Goal: Information Seeking & Learning: Learn about a topic

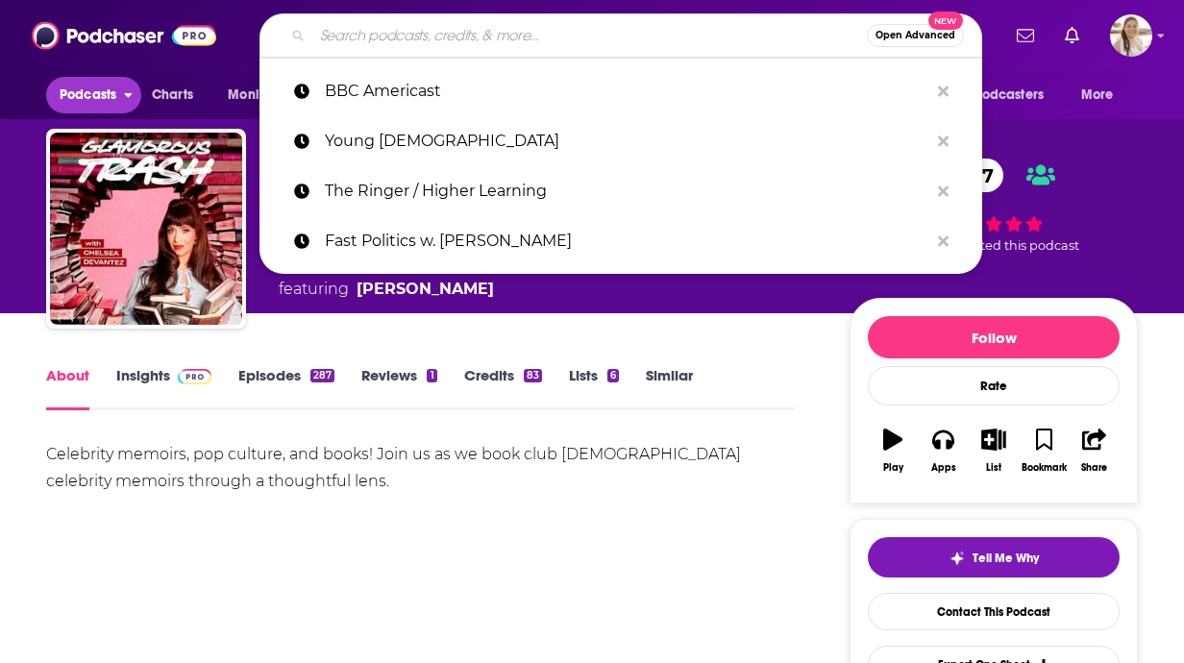
click at [109, 89] on span "Podcasts" at bounding box center [88, 95] width 57 height 27
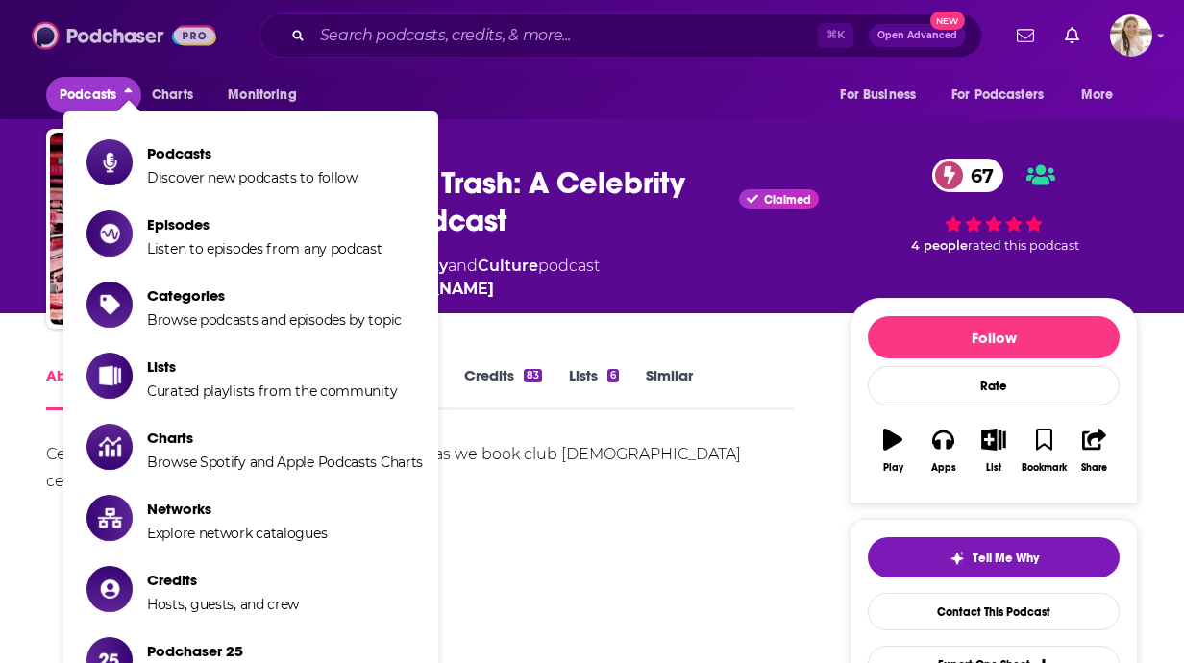
click at [127, 49] on img at bounding box center [124, 35] width 184 height 37
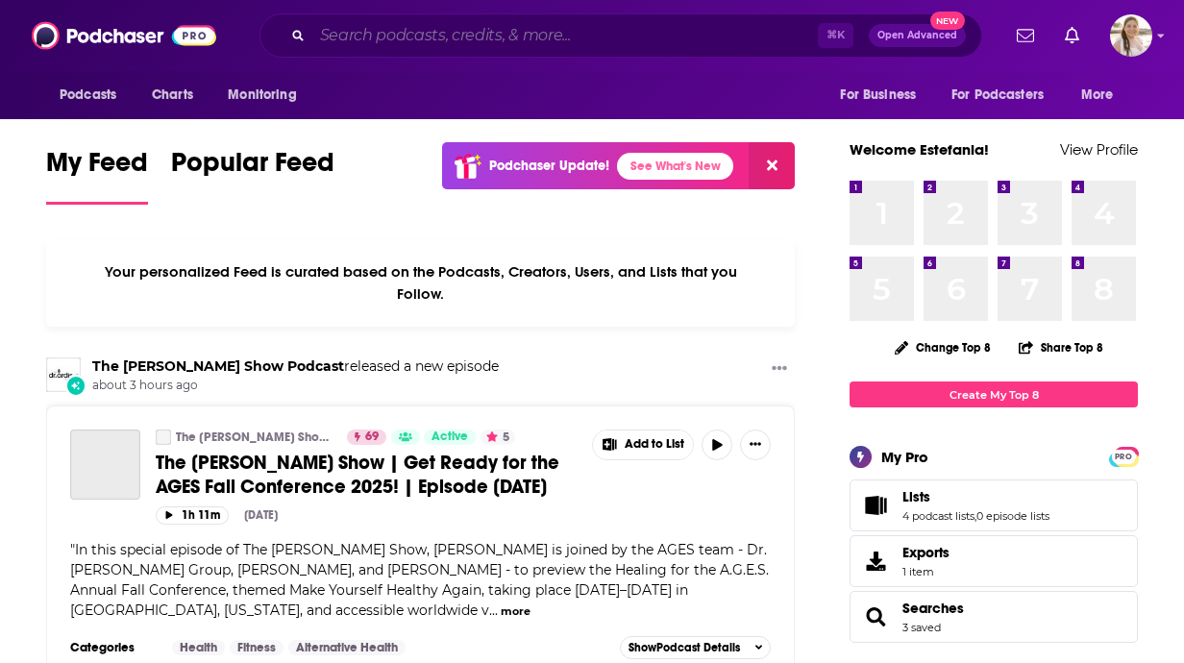
click at [511, 32] on input "Search podcasts, credits, & more..." at bounding box center [564, 35] width 505 height 31
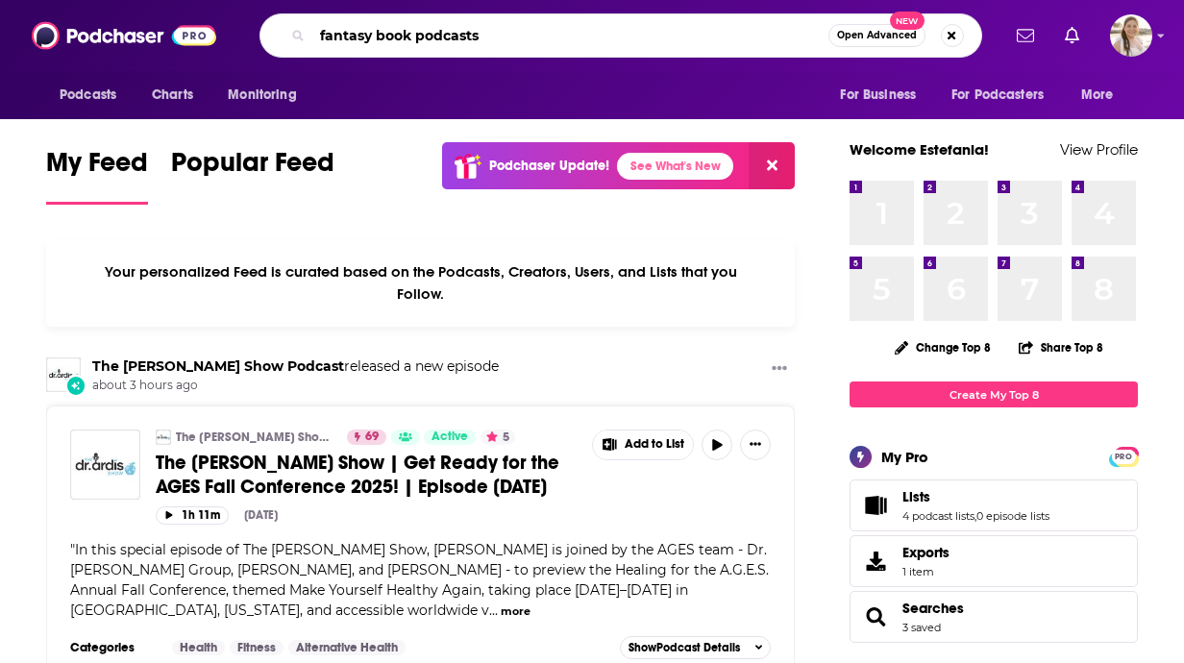
type input "fantasy book podcasts"
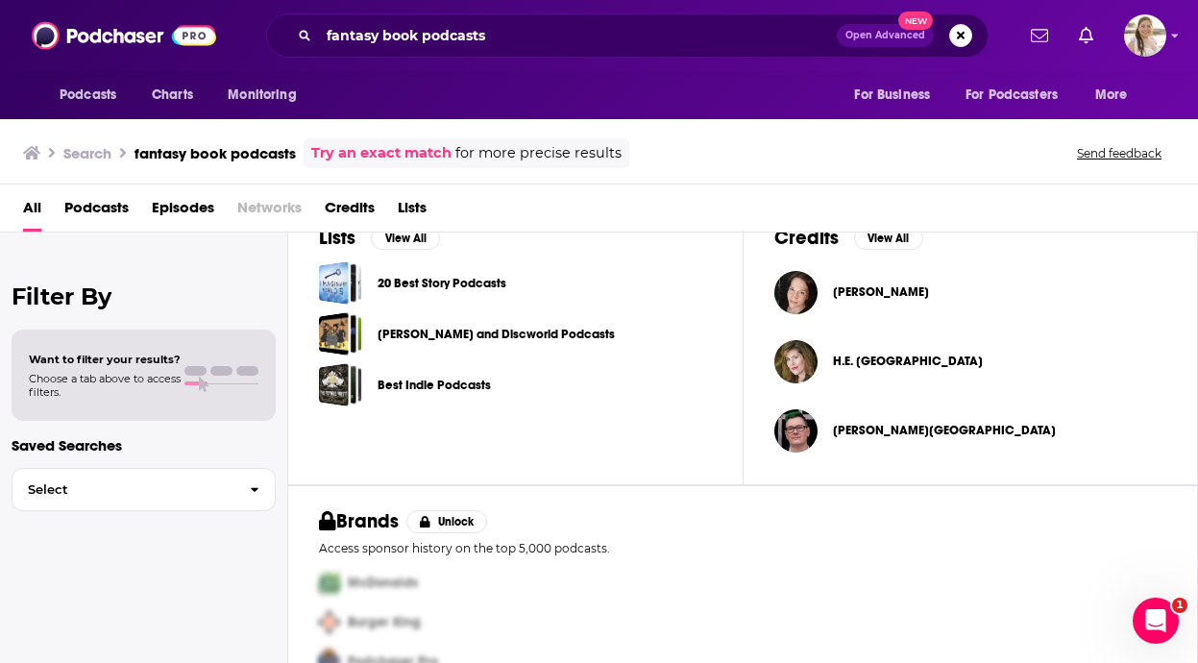
scroll to position [691, 0]
